Goal: Information Seeking & Learning: Learn about a topic

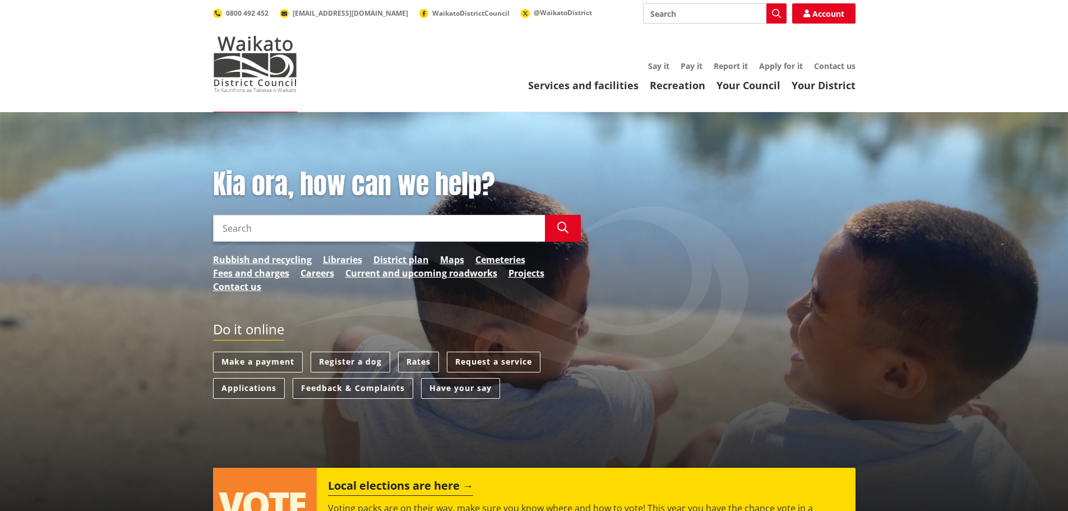
type input "M"
type input "Papakainga"
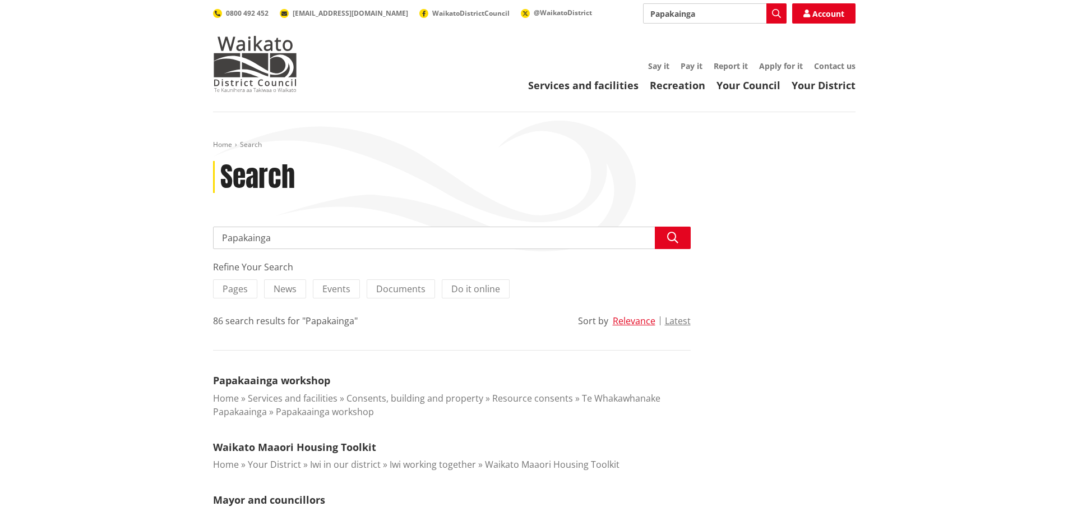
click at [303, 237] on input "Papakainga" at bounding box center [452, 237] width 478 height 22
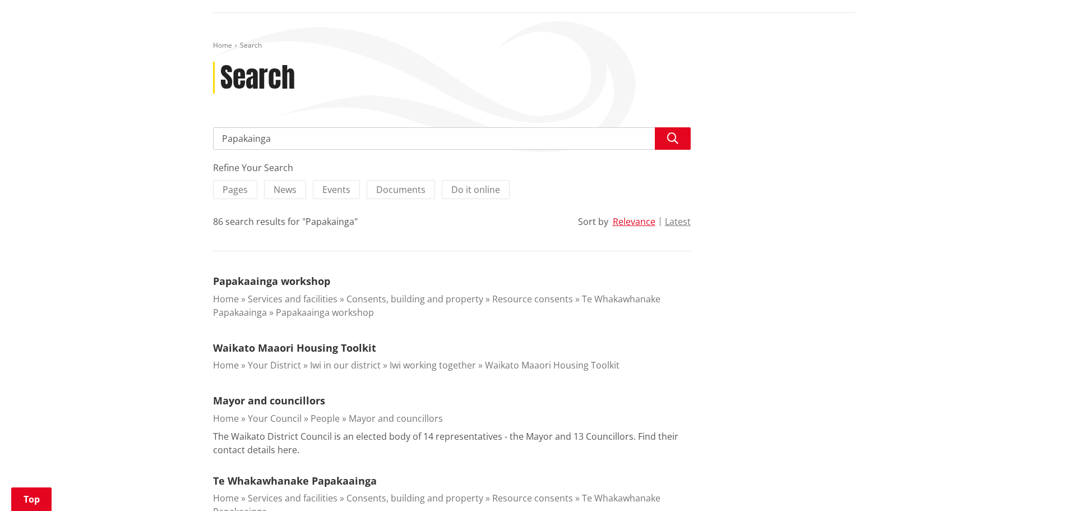
scroll to position [175, 0]
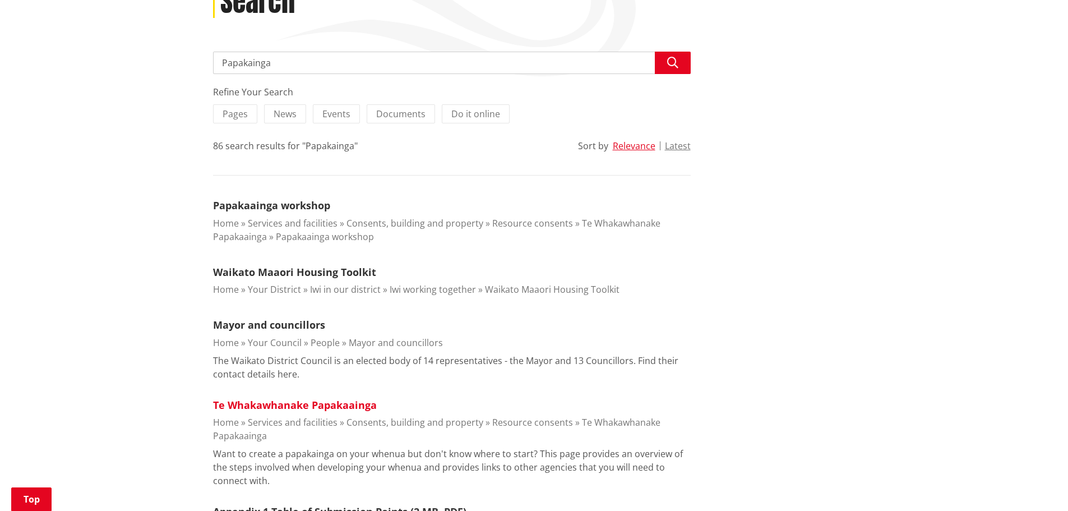
click at [291, 409] on link "Te Whakawhanake Papakaainga" at bounding box center [295, 404] width 164 height 13
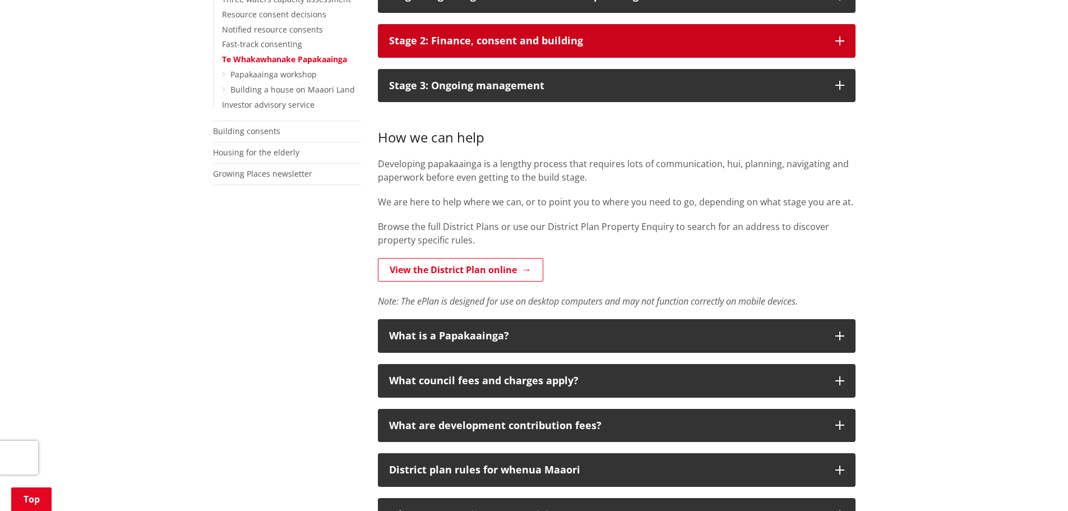
scroll to position [431, 0]
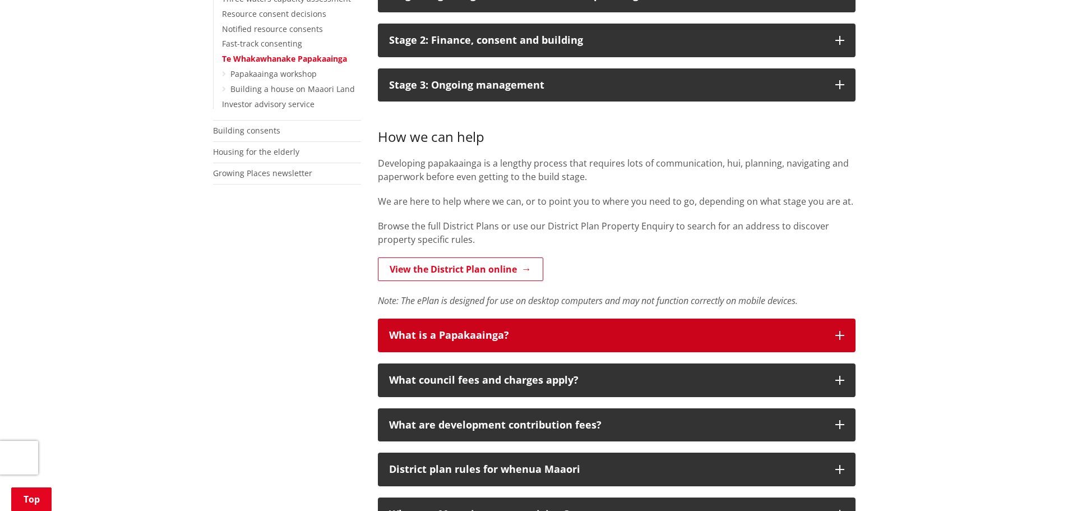
click at [552, 335] on div "What is a Papakaainga?" at bounding box center [606, 335] width 435 height 11
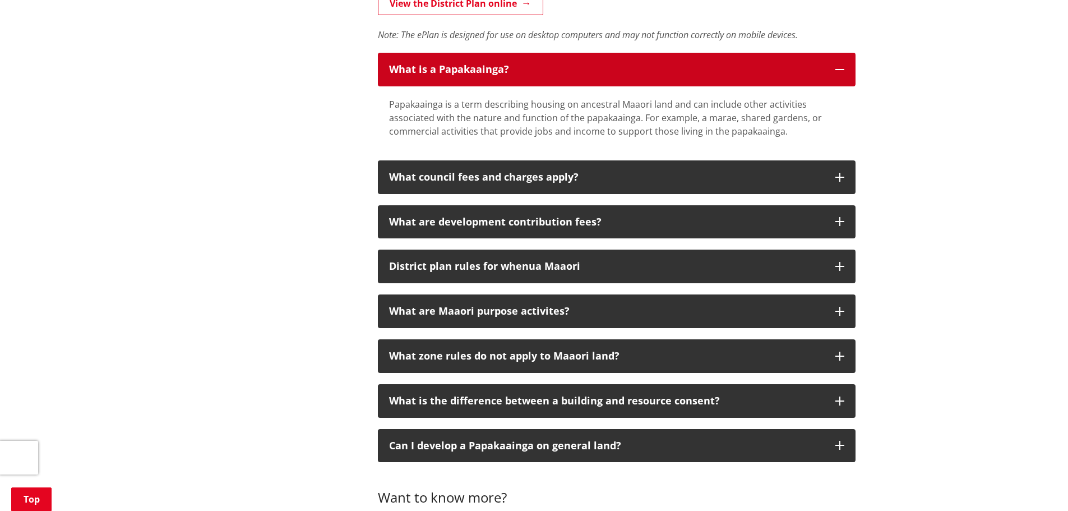
scroll to position [719, 0]
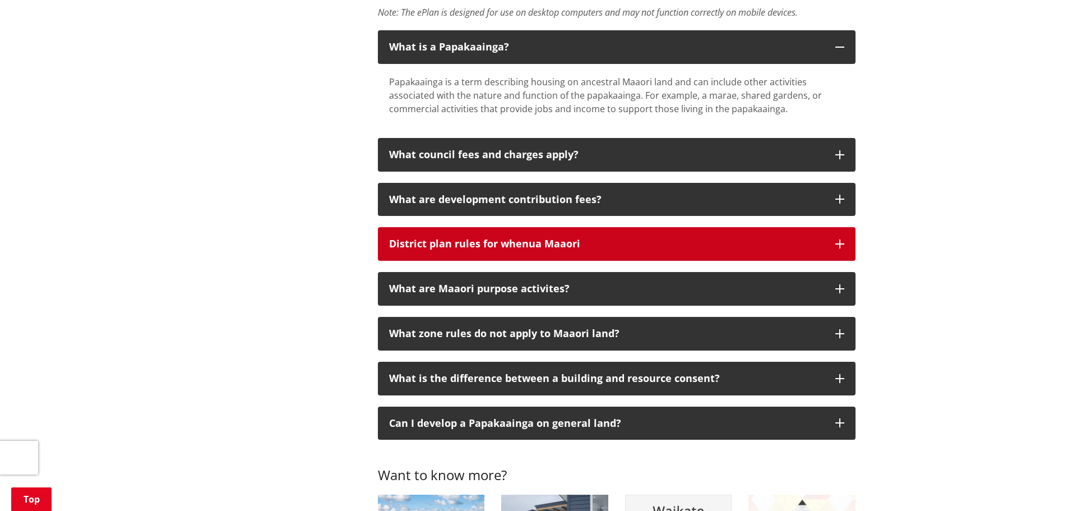
click at [544, 247] on div "District plan rules for whenua Maaori" at bounding box center [606, 243] width 435 height 11
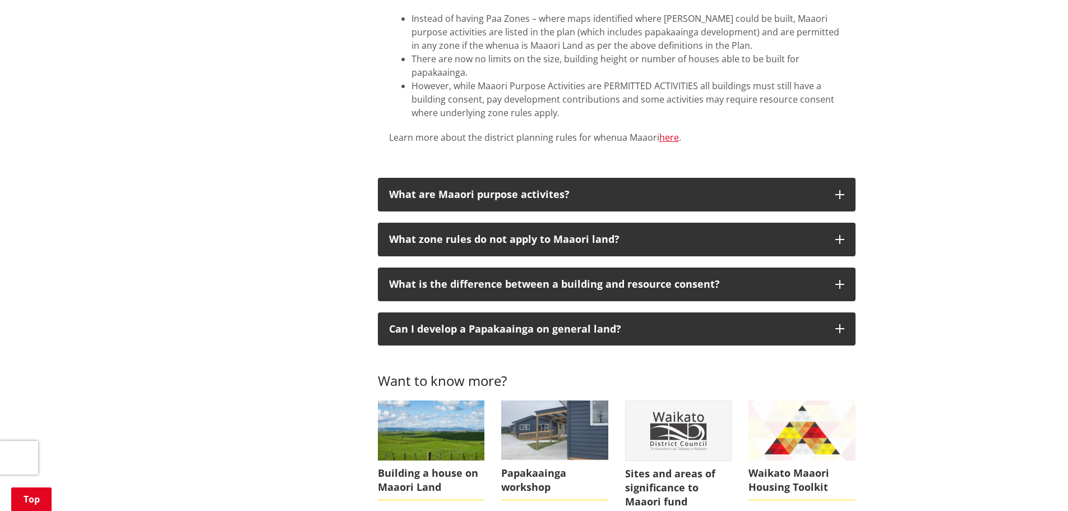
scroll to position [1143, 0]
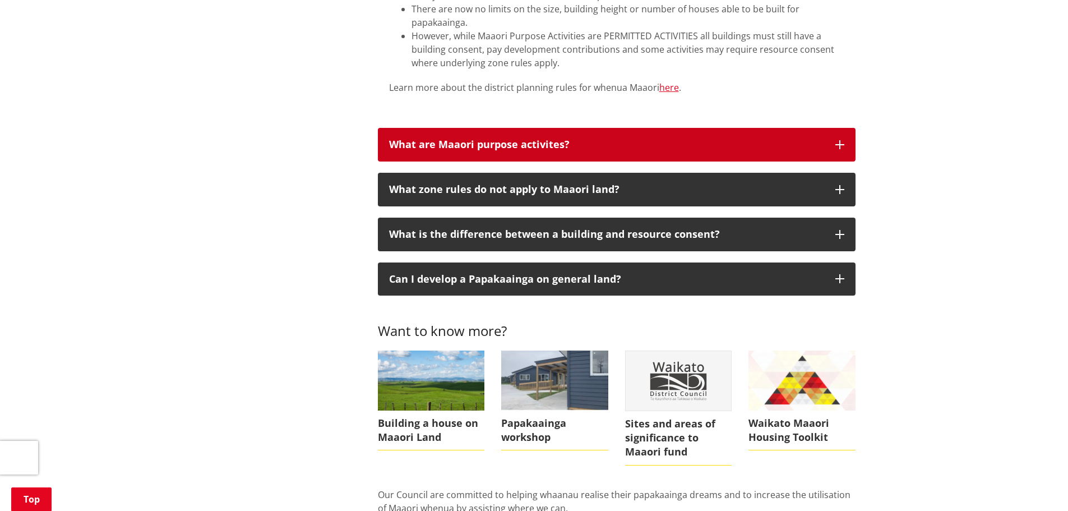
click at [527, 141] on div "What are Maaori purpose activites?" at bounding box center [606, 144] width 435 height 11
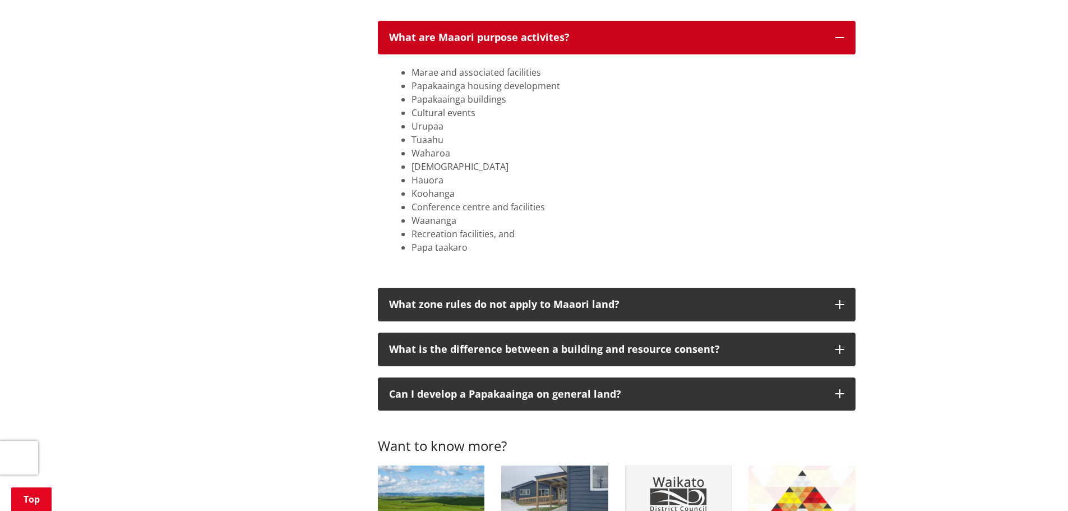
scroll to position [1251, 0]
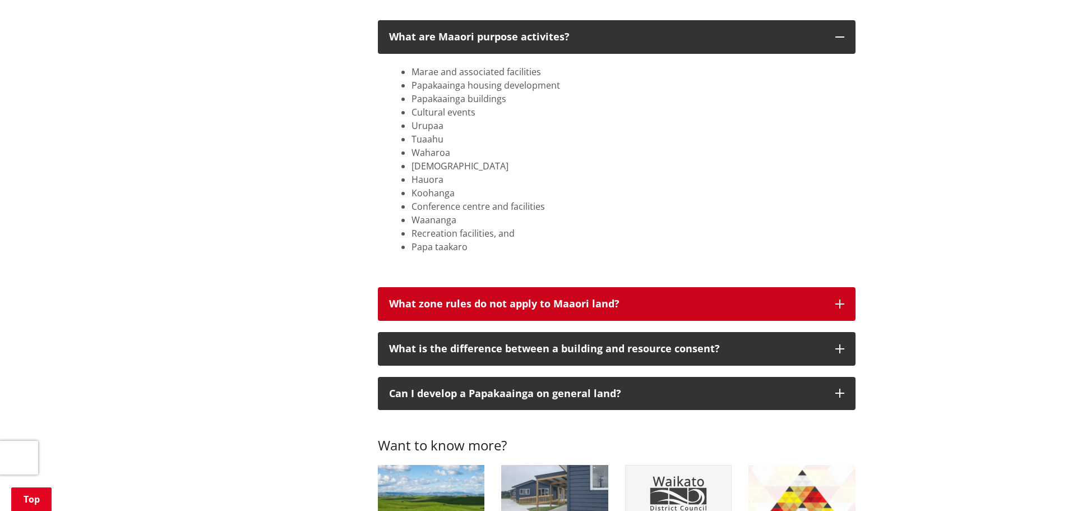
click at [527, 303] on div "What zone rules do not apply to Maaori land?" at bounding box center [606, 303] width 435 height 11
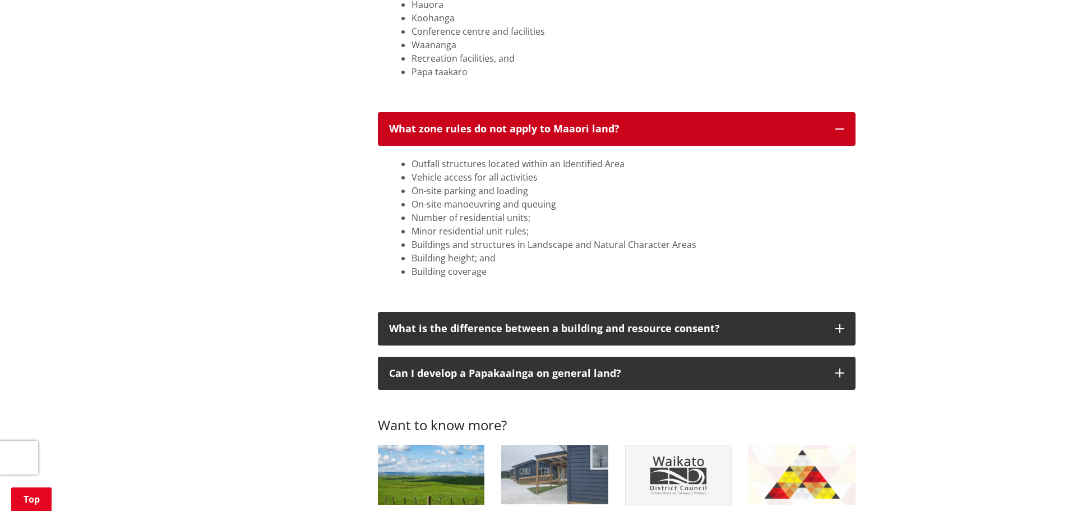
scroll to position [1493, 0]
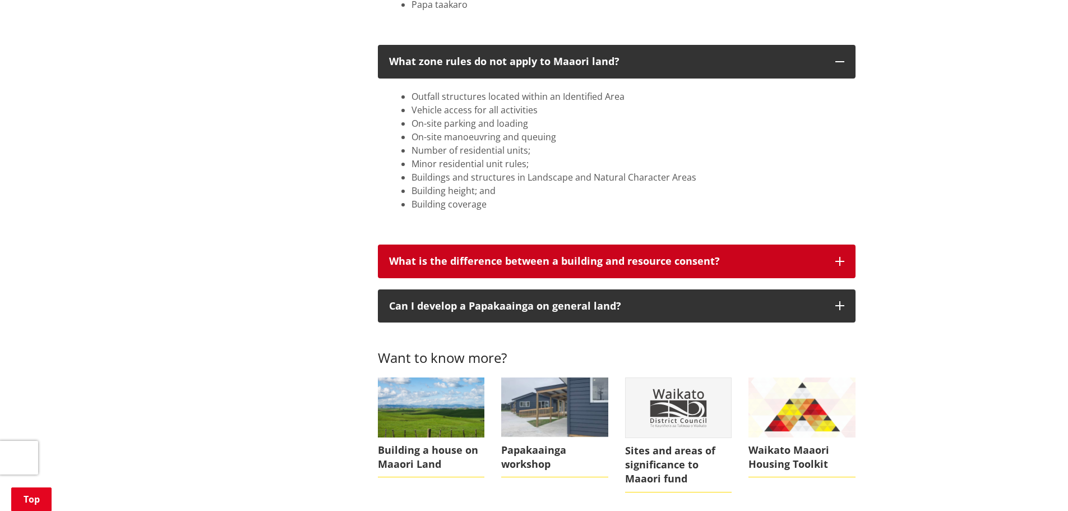
click at [522, 256] on div "What is the difference between a building and resource consent?" at bounding box center [606, 261] width 435 height 11
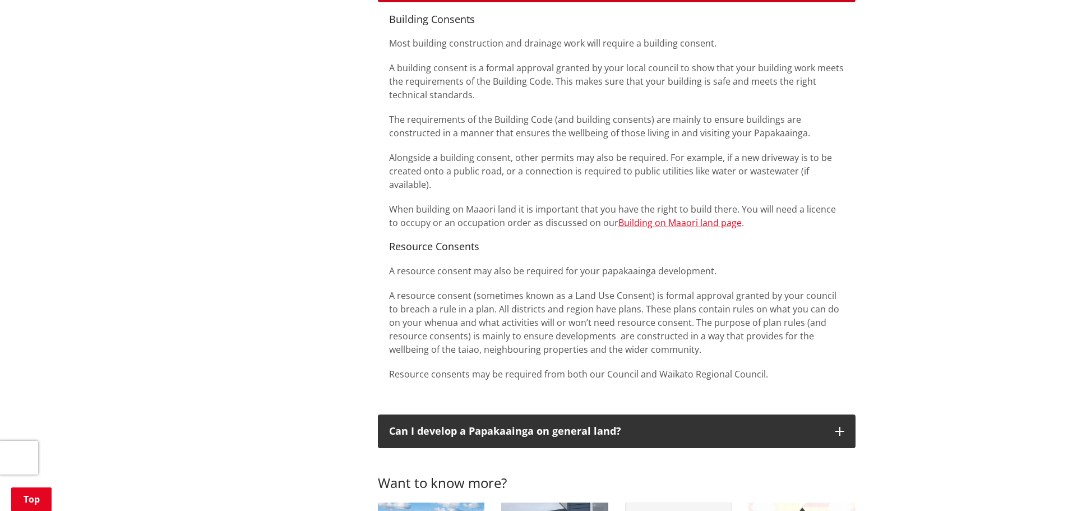
scroll to position [1790, 0]
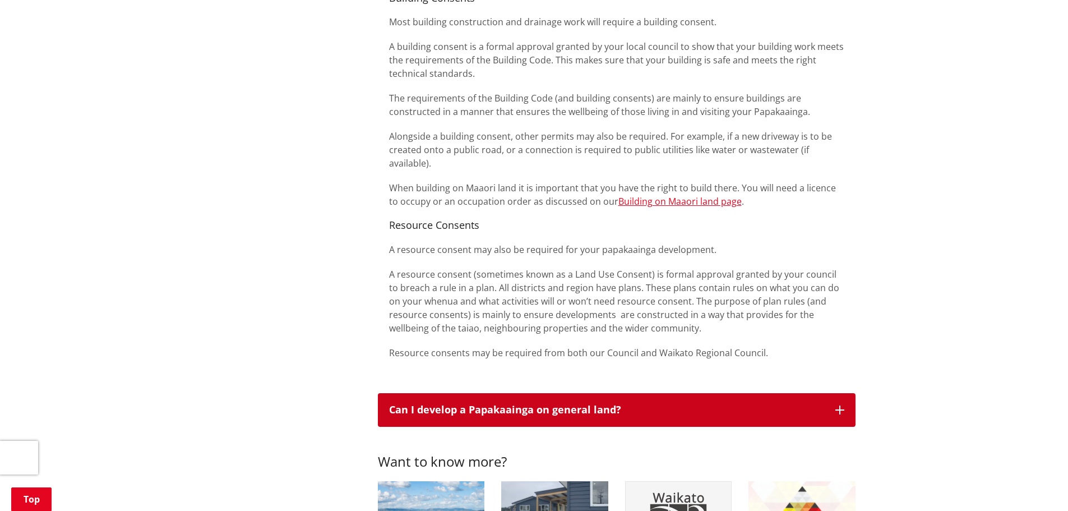
click at [534, 400] on button "Can I develop a Papakaainga on general land?" at bounding box center [617, 410] width 478 height 34
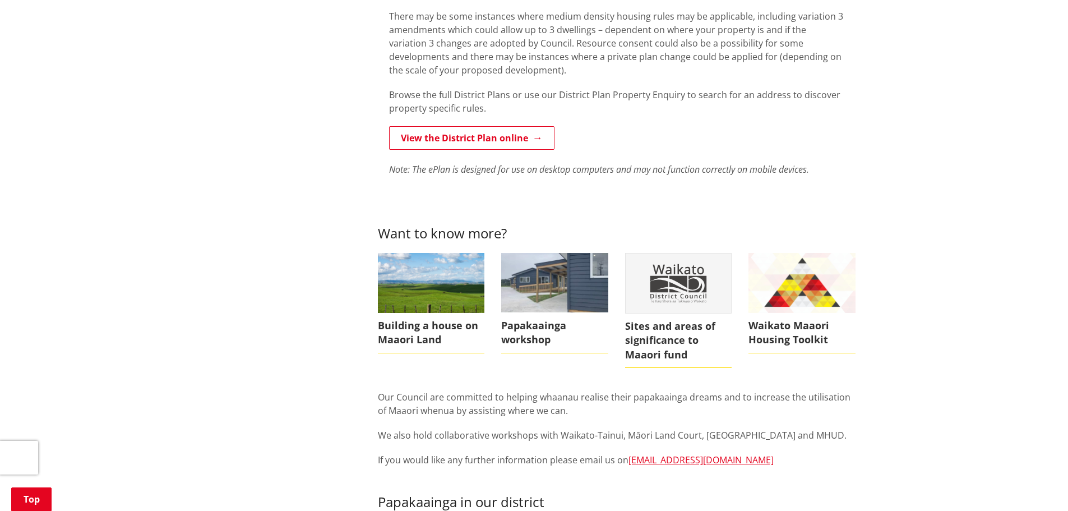
scroll to position [2260, 0]
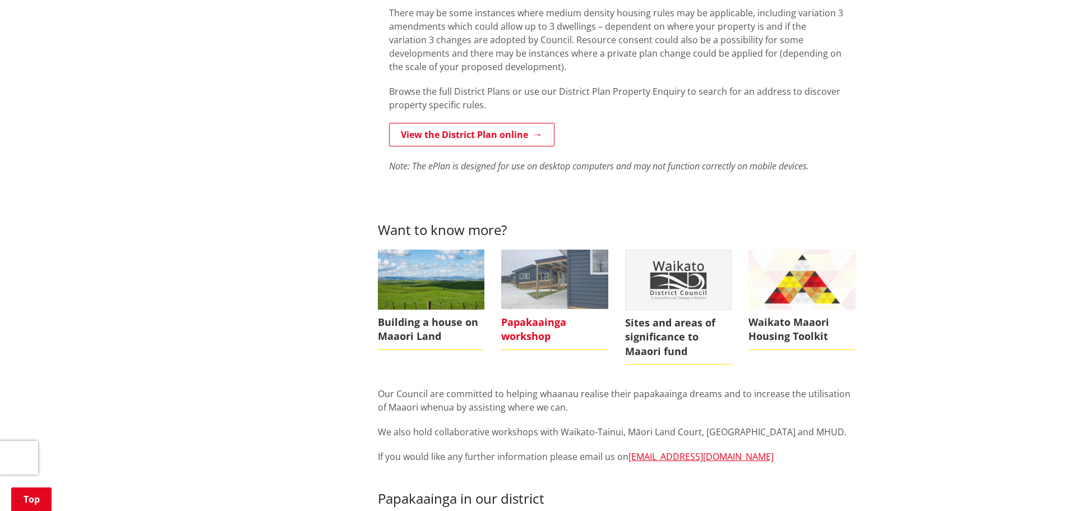
click at [553, 275] on img at bounding box center [554, 279] width 107 height 60
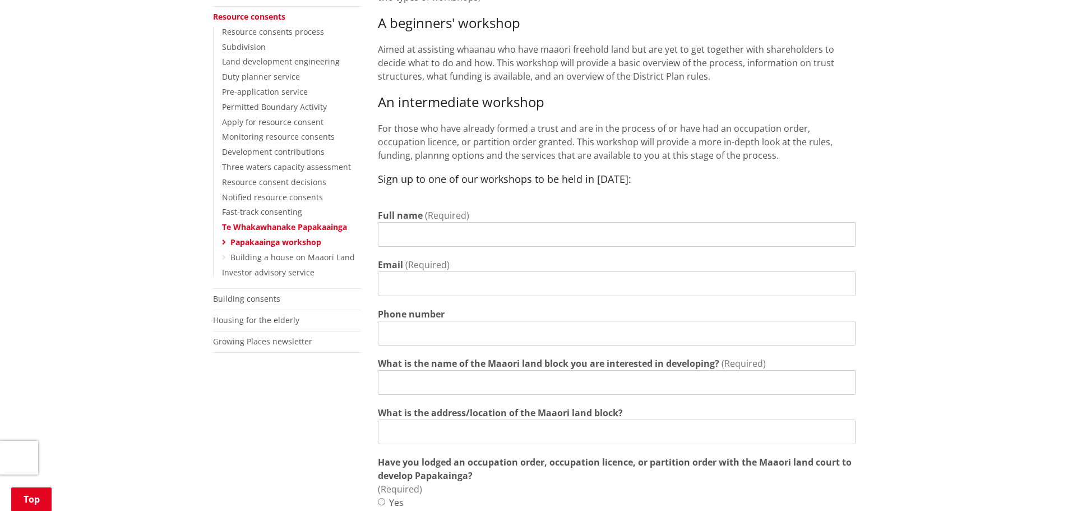
scroll to position [183, 0]
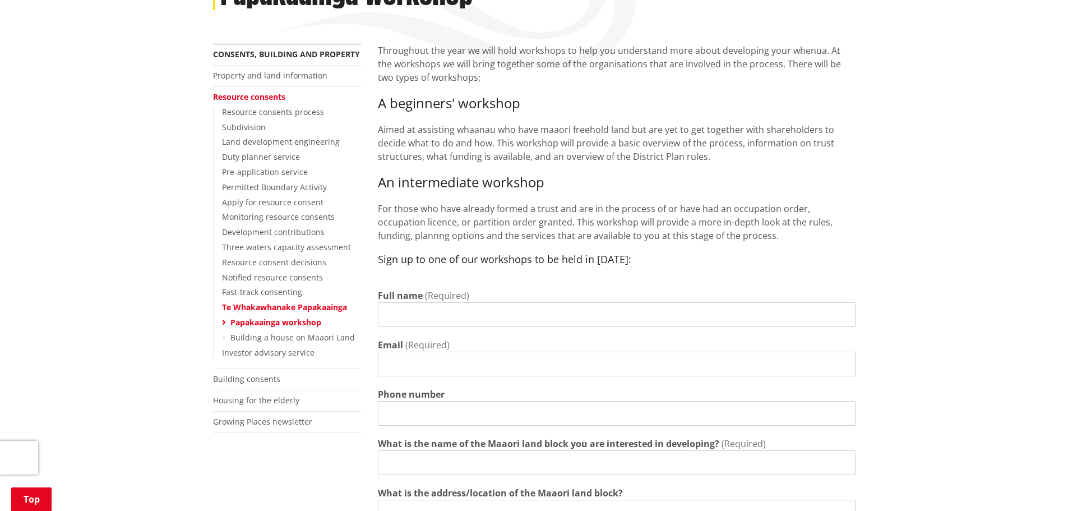
drag, startPoint x: 106, startPoint y: 27, endPoint x: 119, endPoint y: 43, distance: 20.4
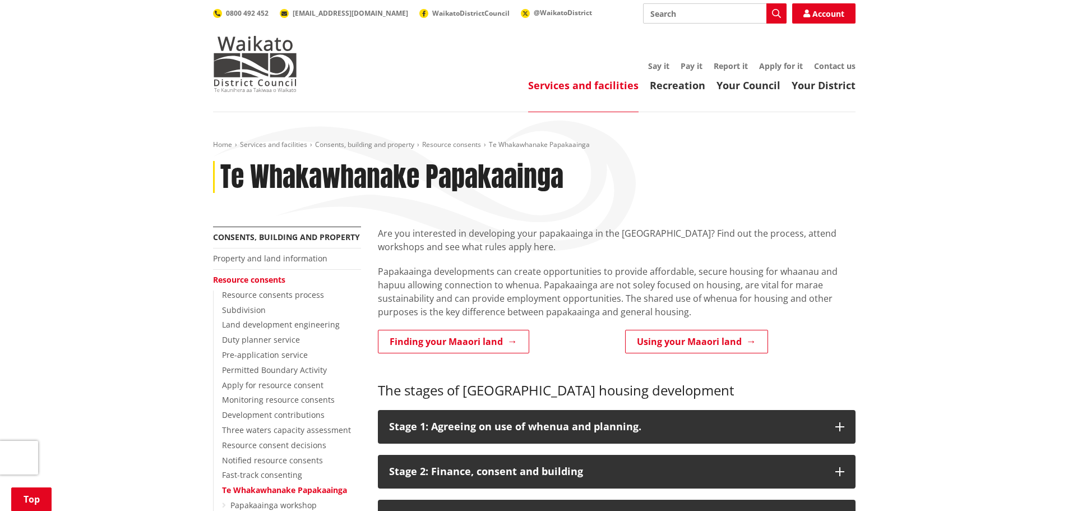
scroll to position [1848, 0]
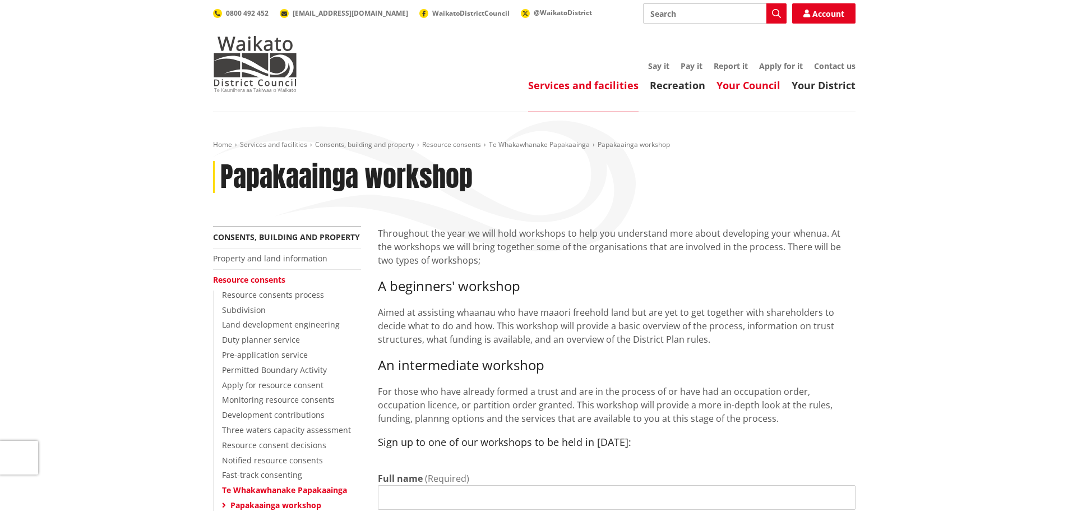
click at [751, 85] on link "Your Council" at bounding box center [748, 84] width 64 height 13
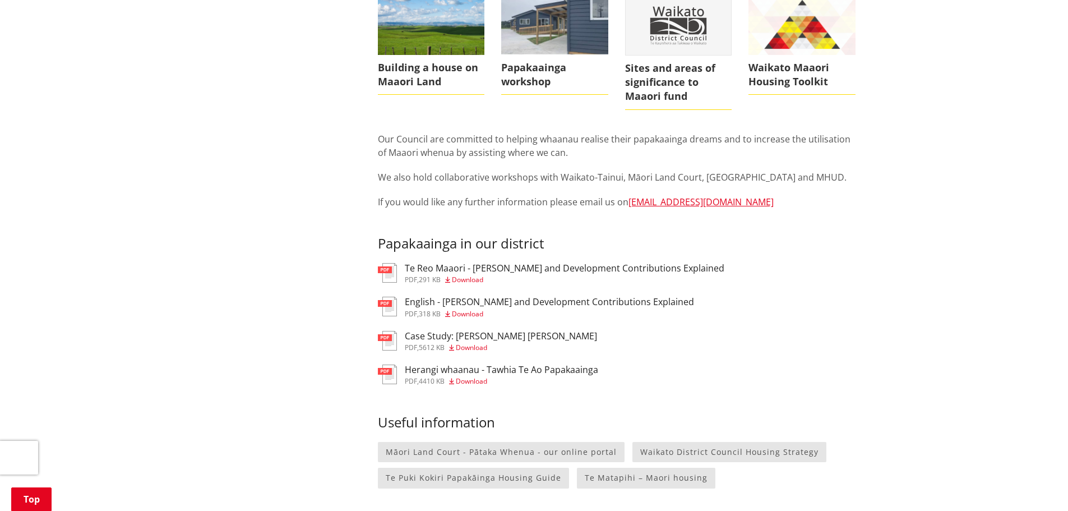
scroll to position [1120, 0]
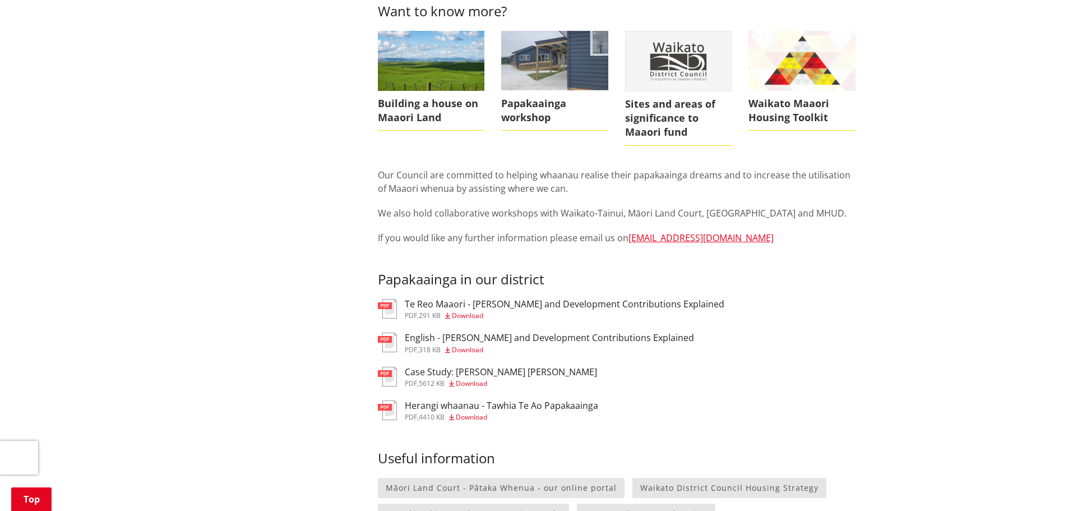
click at [447, 308] on h3 "Te Reo Maaori - [PERSON_NAME] and Development Contributions Explained" at bounding box center [564, 304] width 319 height 11
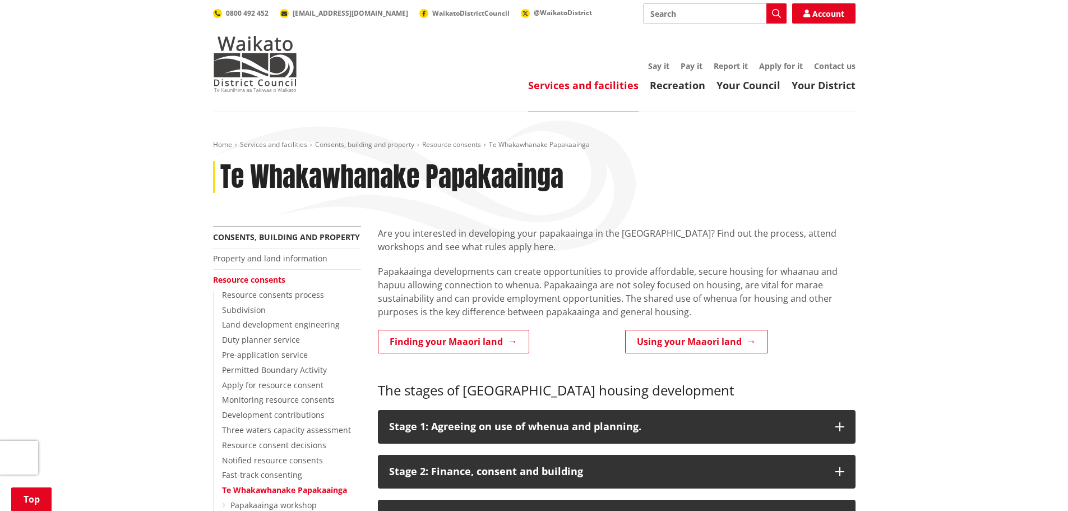
scroll to position [1105, 0]
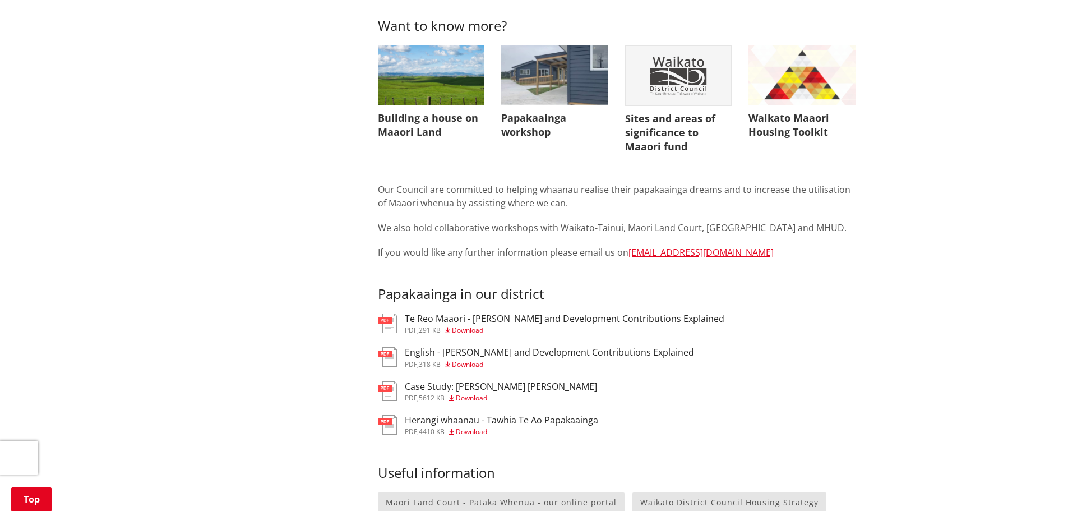
click at [497, 350] on h3 "English - [PERSON_NAME] and Development Contributions Explained" at bounding box center [549, 352] width 289 height 11
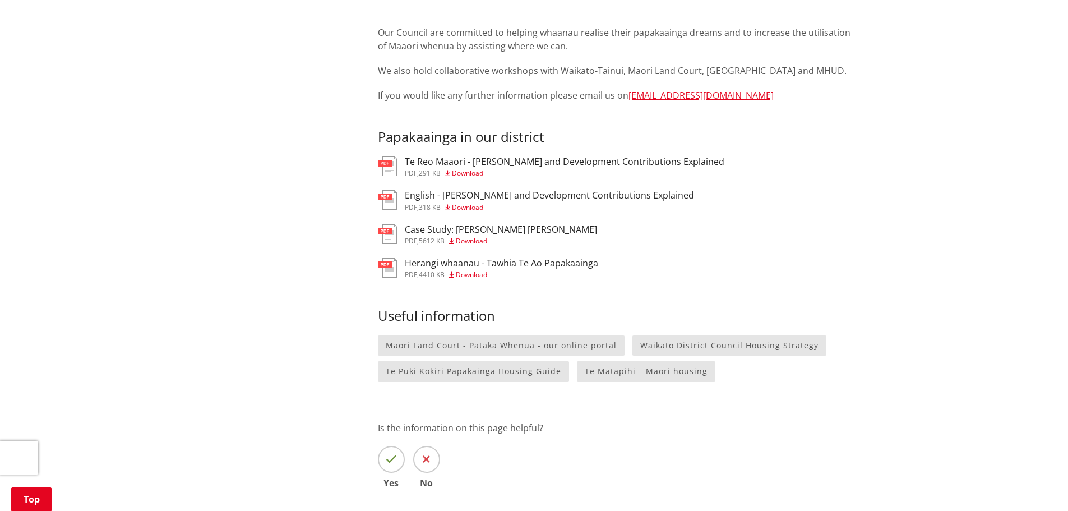
scroll to position [1264, 0]
click at [564, 261] on h3 "Herangi whaanau - Tawhia Te Ao Papakaainga" at bounding box center [501, 261] width 193 height 11
